Goal: Transaction & Acquisition: Purchase product/service

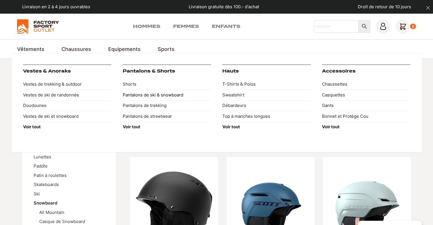
click at [145, 94] on link "Pantalons de ski & snowboard" at bounding box center [167, 95] width 88 height 11
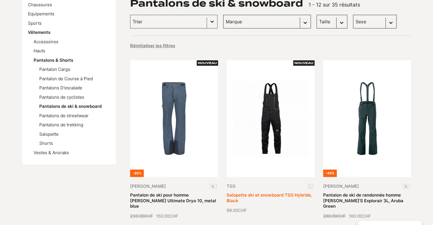
scroll to position [95, 0]
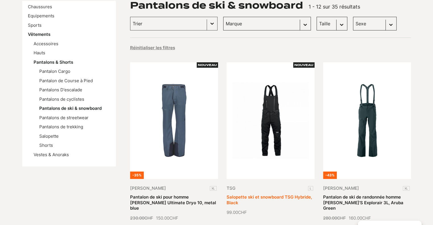
click at [268, 195] on link "Salopette ski et snowboard TSG Hybride, Black" at bounding box center [269, 200] width 85 height 11
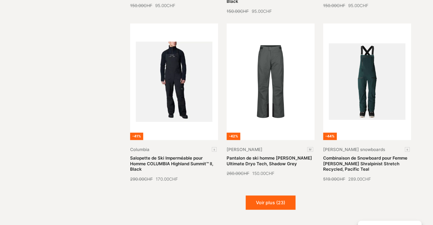
scroll to position [665, 0]
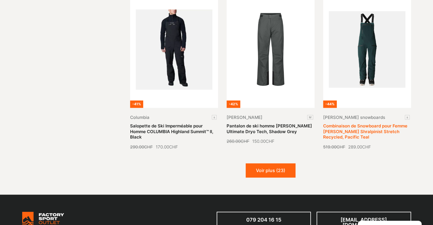
click at [346, 127] on link "Combinaison de Snowboard pour Femme JONES Shralpinist Stretch Recycled, Pacific…" at bounding box center [365, 131] width 84 height 17
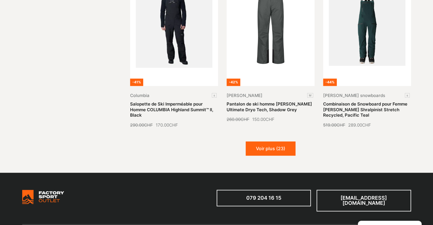
scroll to position [712, 0]
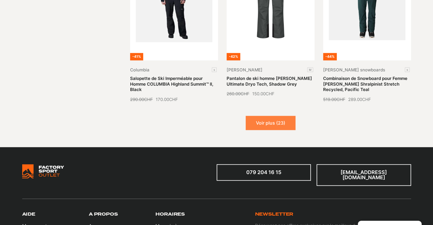
click at [268, 116] on button "Voir plus (23)" at bounding box center [271, 123] width 50 height 14
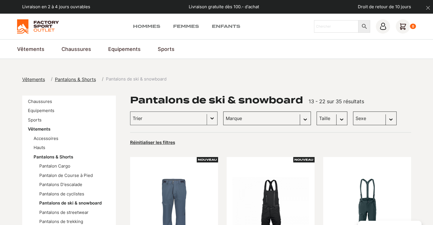
scroll to position [47, 0]
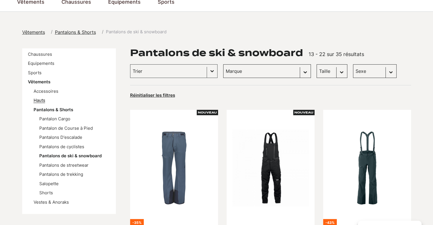
click at [35, 101] on link "Hauts" at bounding box center [40, 100] width 12 height 5
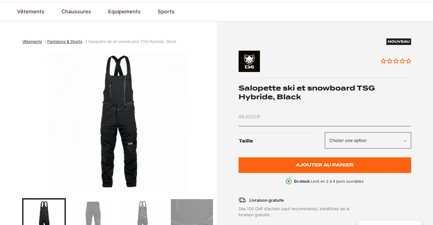
scroll to position [47, 0]
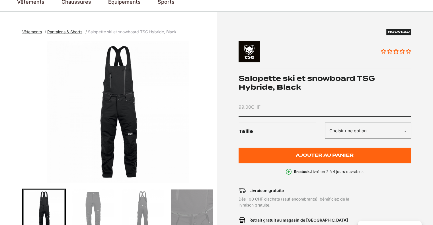
click at [93, 142] on img "1 of 7" at bounding box center [118, 112] width 192 height 142
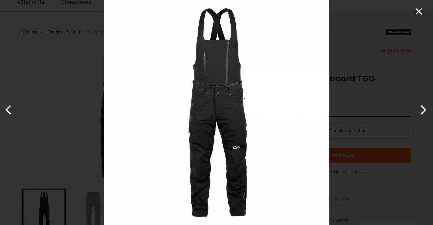
click at [422, 111] on button "Next" at bounding box center [422, 110] width 21 height 28
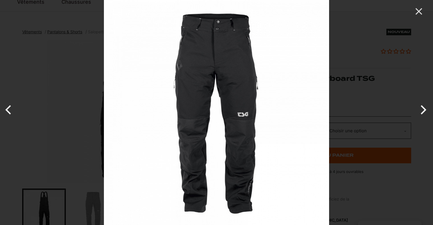
click at [422, 111] on button "Next" at bounding box center [422, 110] width 21 height 28
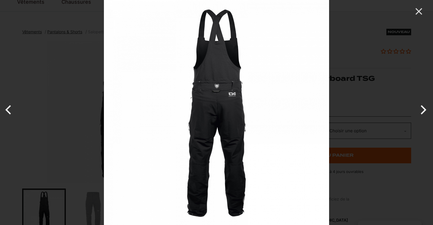
click at [422, 111] on button "Next" at bounding box center [422, 110] width 21 height 28
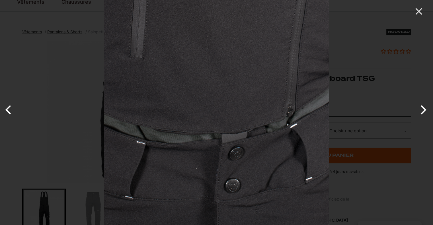
click at [422, 111] on button "Next" at bounding box center [422, 110] width 21 height 28
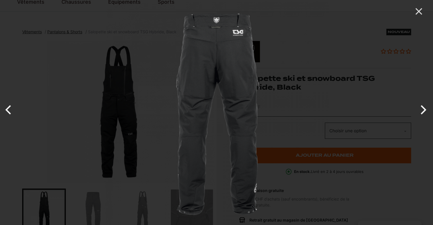
click at [422, 111] on button "Next" at bounding box center [422, 110] width 21 height 28
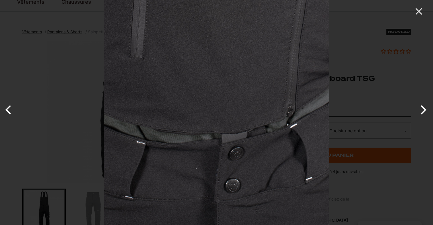
click at [422, 111] on button "Next" at bounding box center [422, 110] width 21 height 28
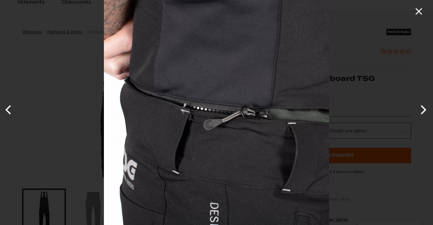
click at [417, 13] on icon "Close" at bounding box center [419, 11] width 7 height 7
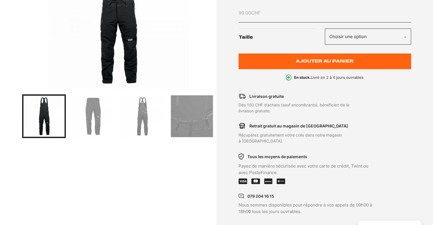
scroll to position [142, 0]
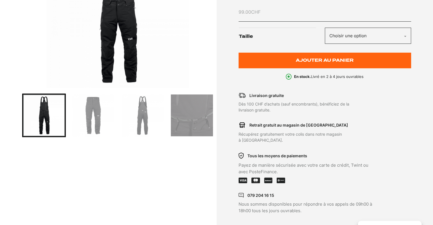
click at [364, 28] on select "Choisir une option L" at bounding box center [368, 36] width 86 height 16
click at [392, 114] on ul "Livraison gratuite Dès 100 CHF d’achats (sauf encombrants), bénéficiez de la li…" at bounding box center [325, 154] width 173 height 122
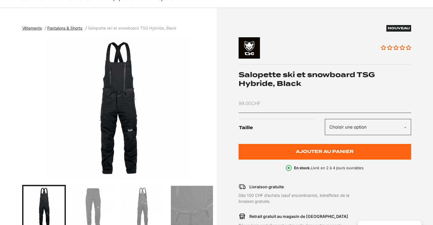
scroll to position [0, 0]
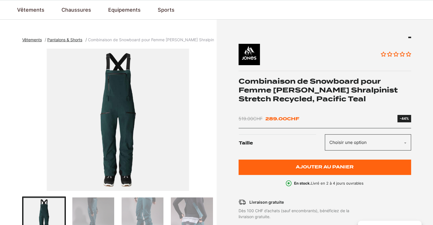
scroll to position [47, 0]
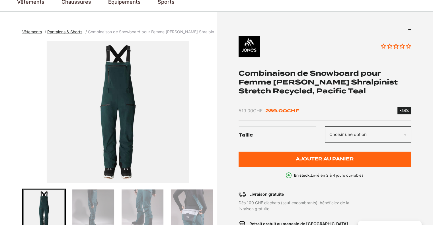
click at [140, 127] on img "1 of 4" at bounding box center [118, 112] width 192 height 142
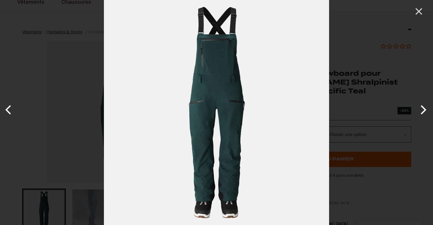
click at [424, 107] on button "Next" at bounding box center [422, 110] width 21 height 28
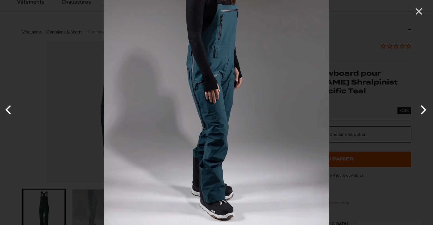
click at [424, 107] on button "Next" at bounding box center [422, 110] width 21 height 28
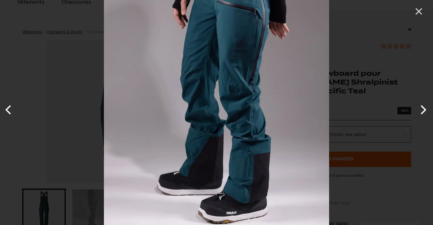
click at [424, 107] on button "Next" at bounding box center [422, 110] width 21 height 28
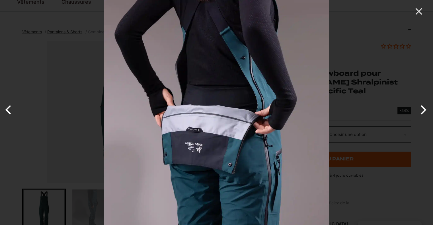
click at [424, 107] on button "Next" at bounding box center [422, 110] width 21 height 28
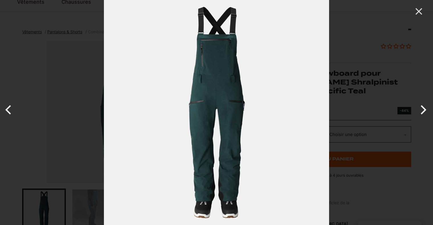
click at [424, 107] on button "Next" at bounding box center [422, 110] width 21 height 28
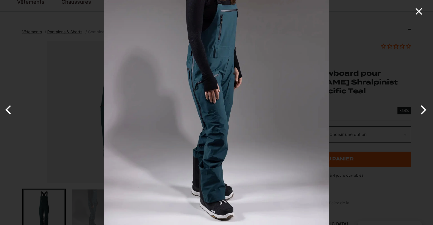
click at [420, 10] on icon "Close" at bounding box center [419, 11] width 7 height 7
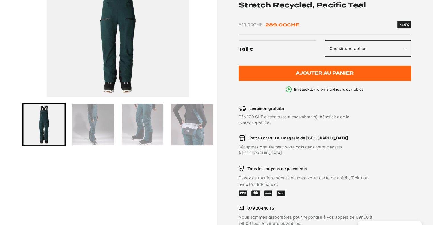
scroll to position [142, 0]
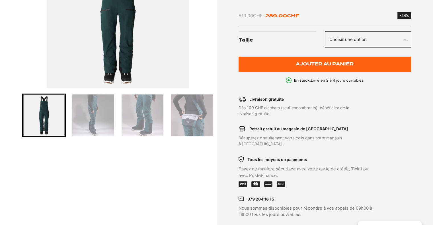
click at [352, 45] on select "Choisir une option S" at bounding box center [368, 39] width 86 height 16
select select "s"
click at [325, 31] on select "Choisir une option S" at bounding box center [368, 39] width 86 height 16
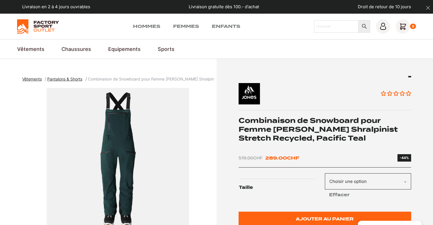
scroll to position [0, 0]
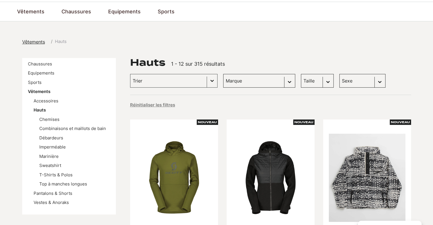
scroll to position [47, 0]
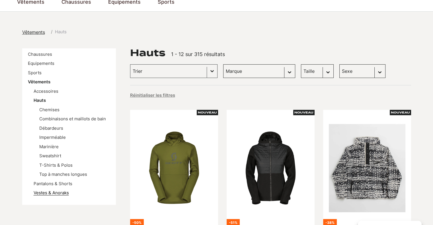
click at [57, 193] on link "Vestes & Anoraks" at bounding box center [51, 192] width 35 height 5
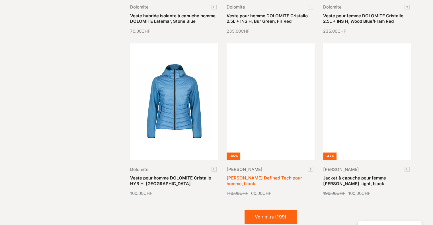
scroll to position [665, 0]
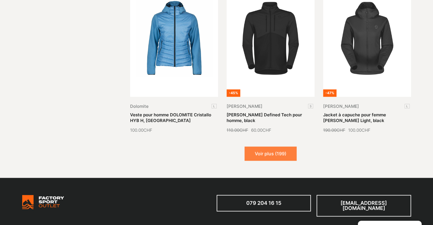
click at [253, 155] on button "Voir plus (199)" at bounding box center [271, 154] width 52 height 14
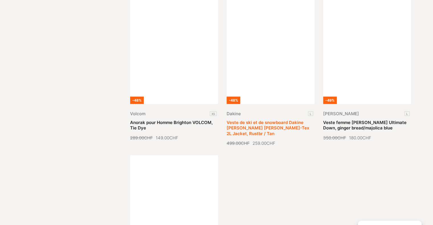
scroll to position [1140, 0]
